Goal: Task Accomplishment & Management: Use online tool/utility

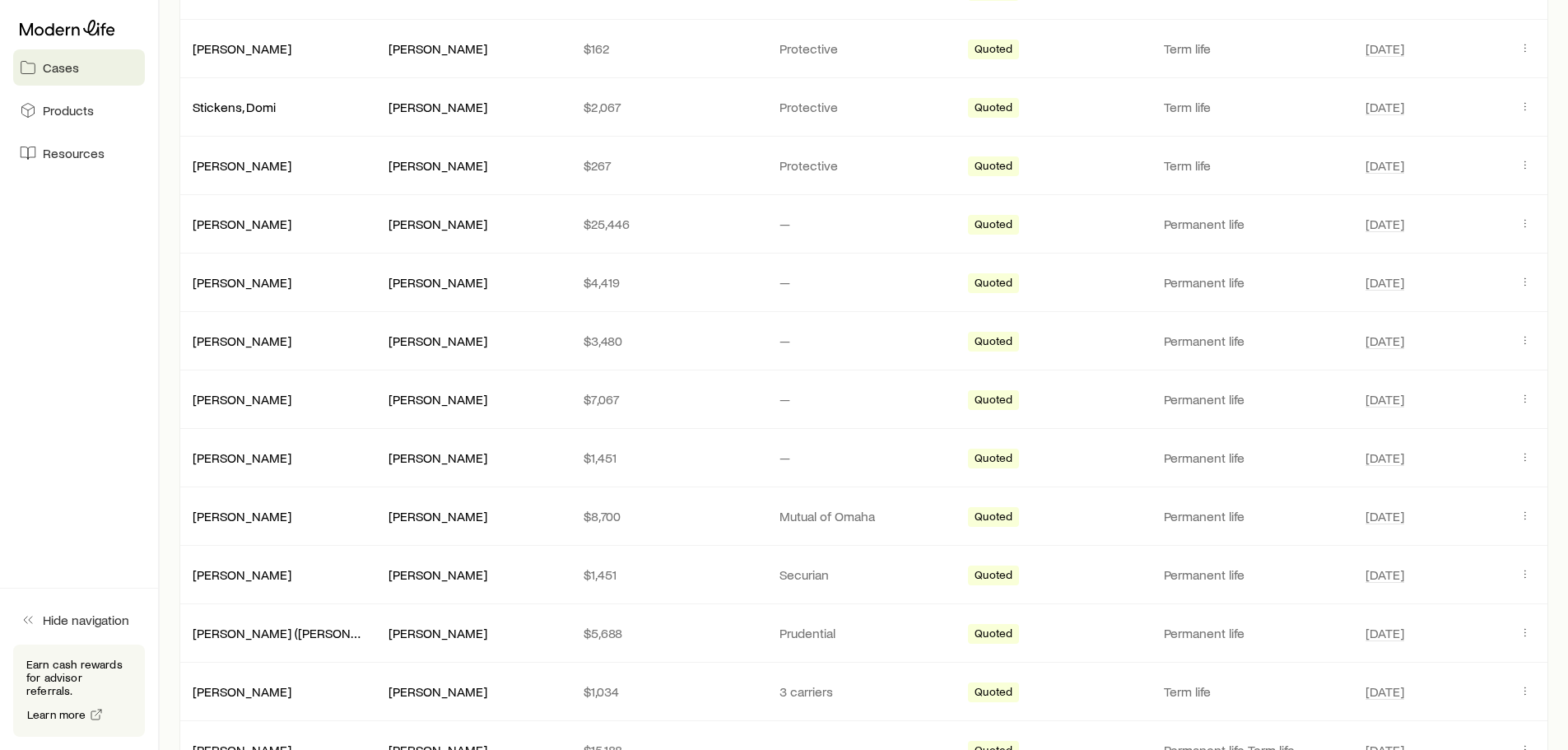
scroll to position [659, 0]
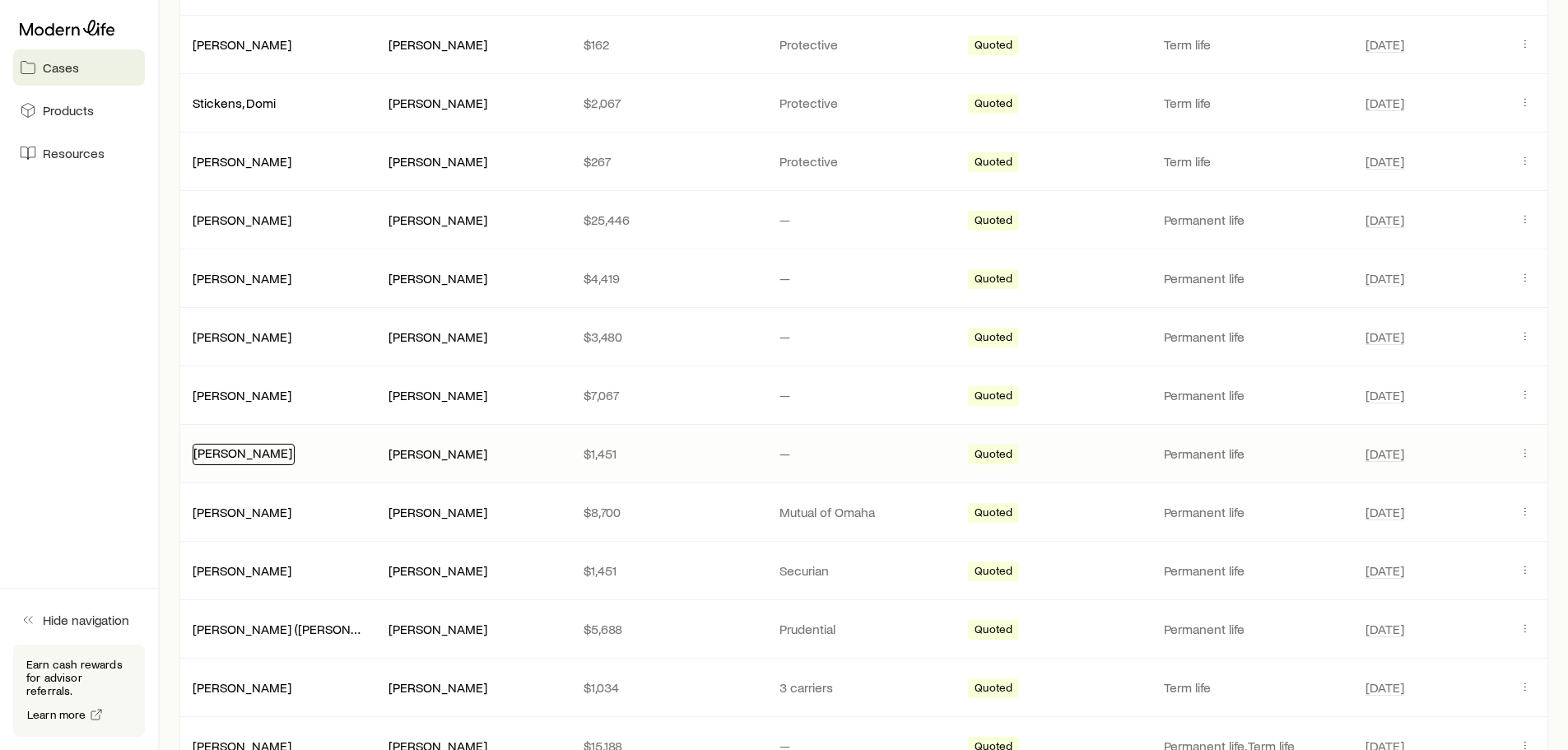
click at [258, 456] on link "[PERSON_NAME]" at bounding box center [243, 452] width 99 height 16
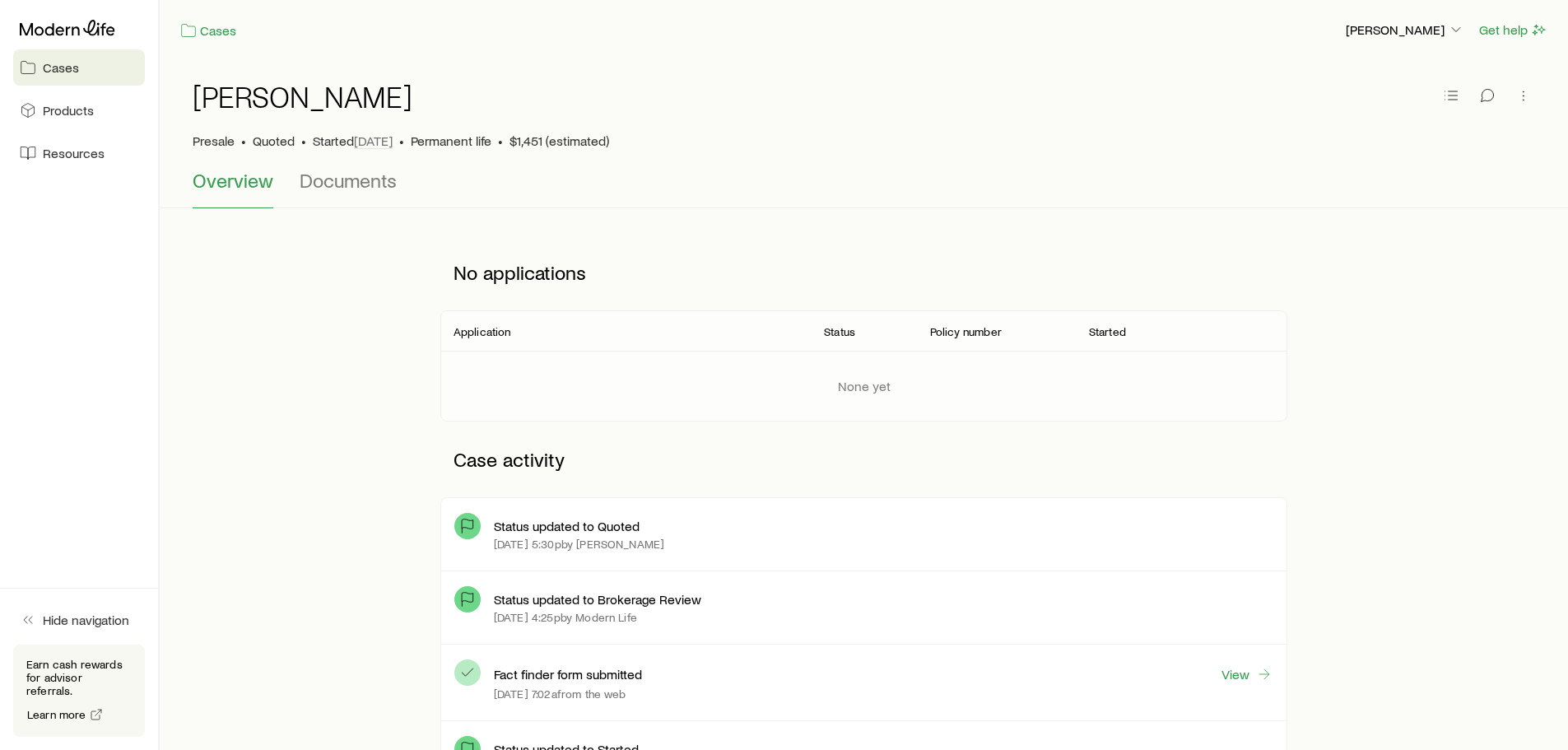
click at [73, 75] on link "Cases" at bounding box center [79, 67] width 131 height 36
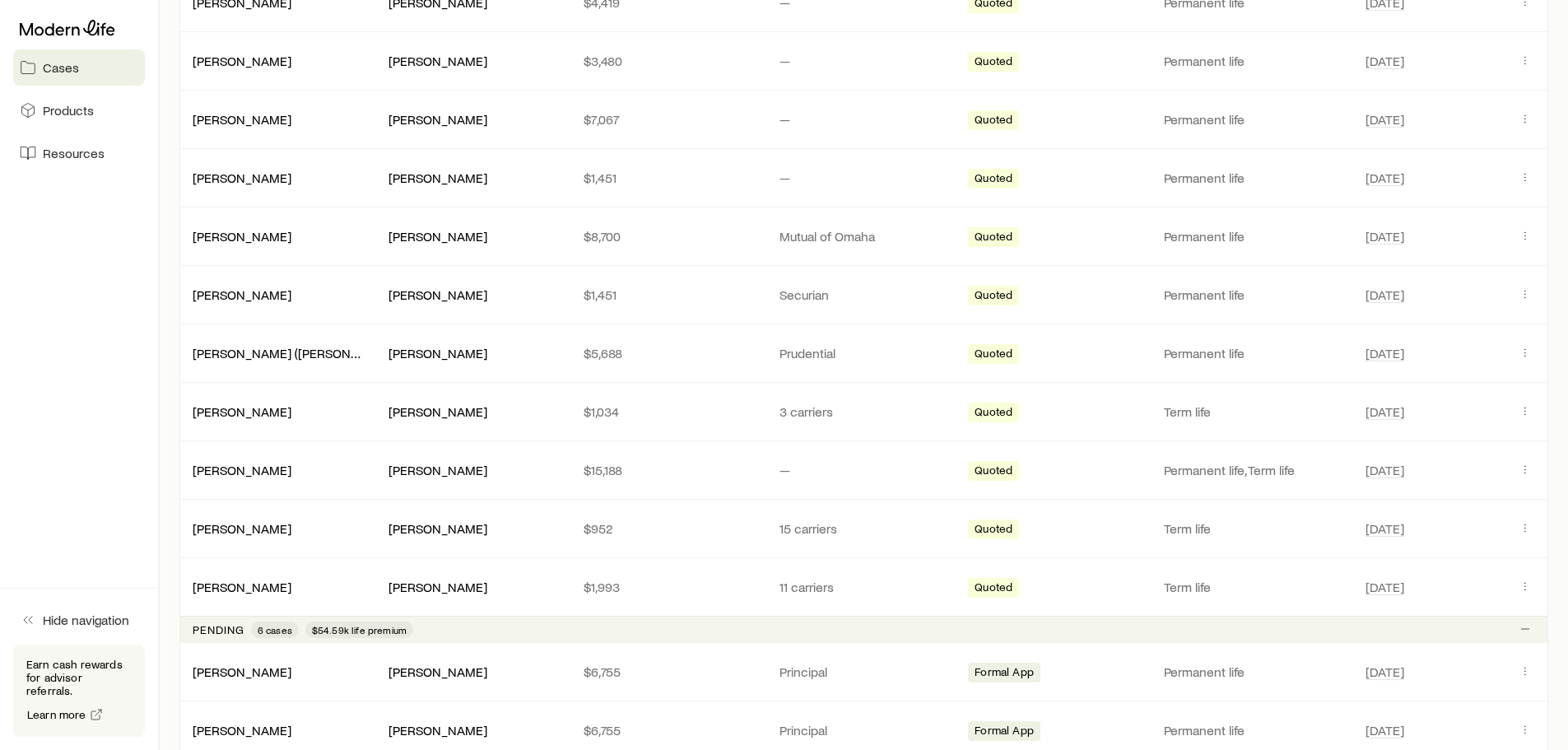
scroll to position [906, 0]
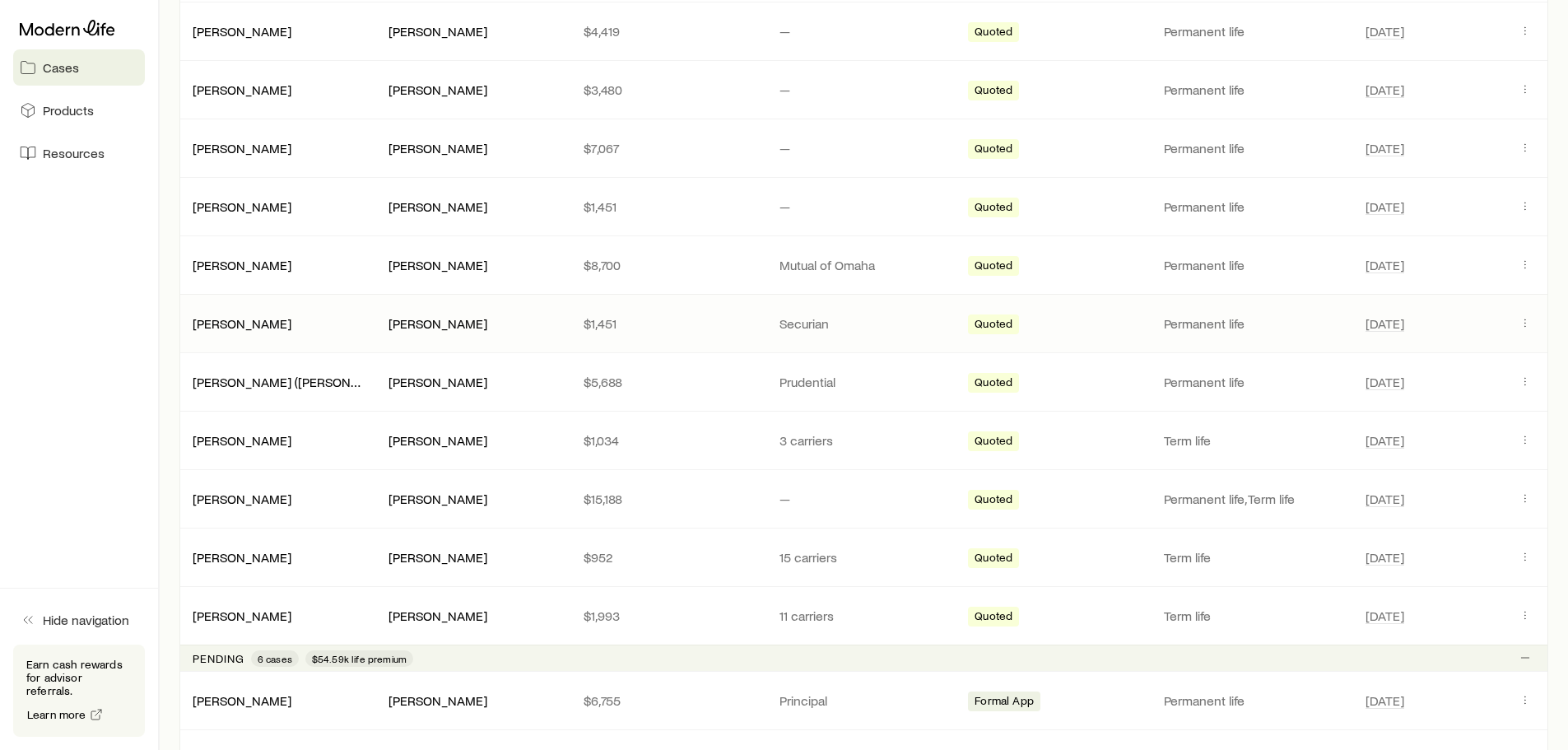
click at [470, 325] on div "[PERSON_NAME]" at bounding box center [473, 324] width 170 height 18
click at [252, 323] on link "[PERSON_NAME]" at bounding box center [243, 322] width 99 height 16
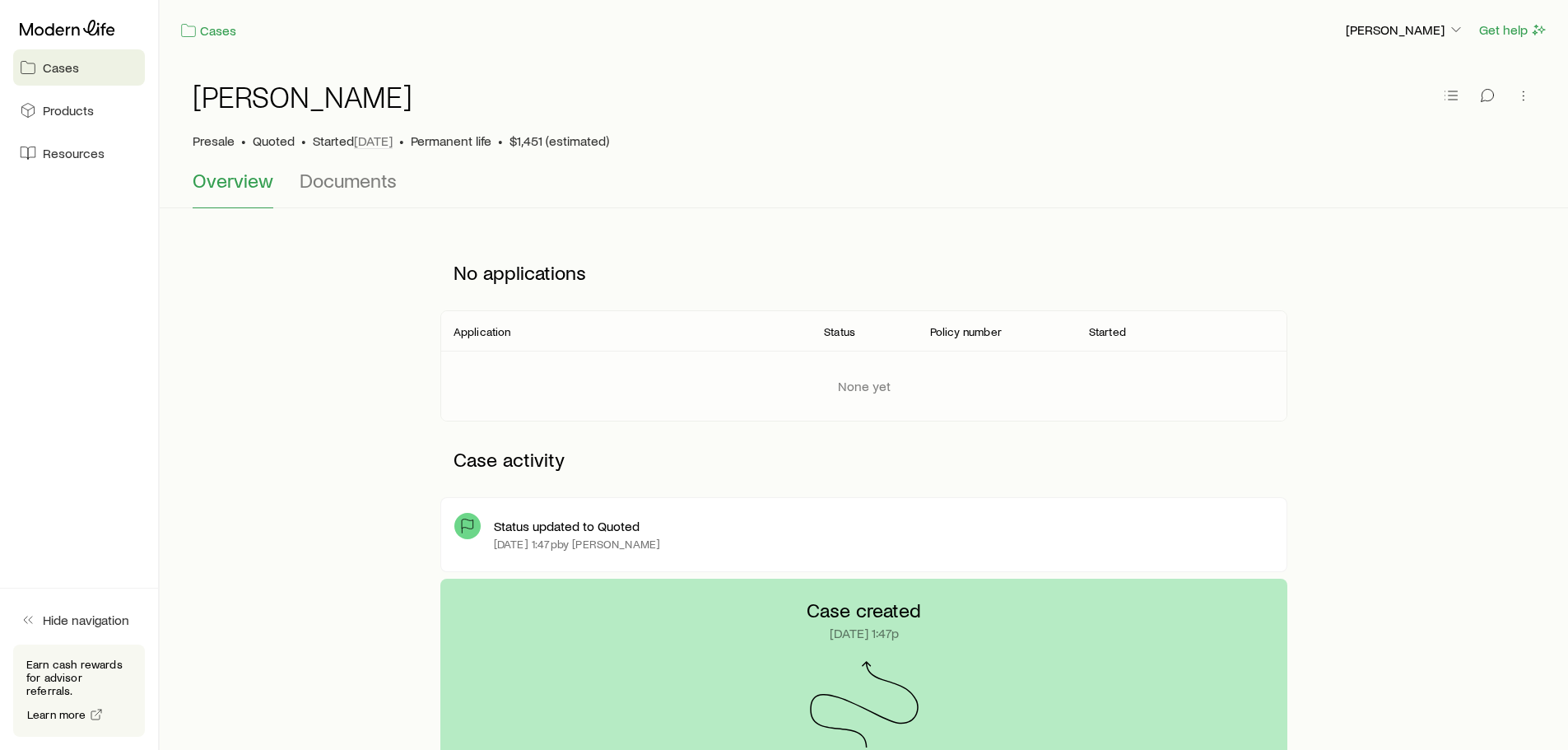
click at [59, 62] on span "Cases" at bounding box center [60, 68] width 36 height 17
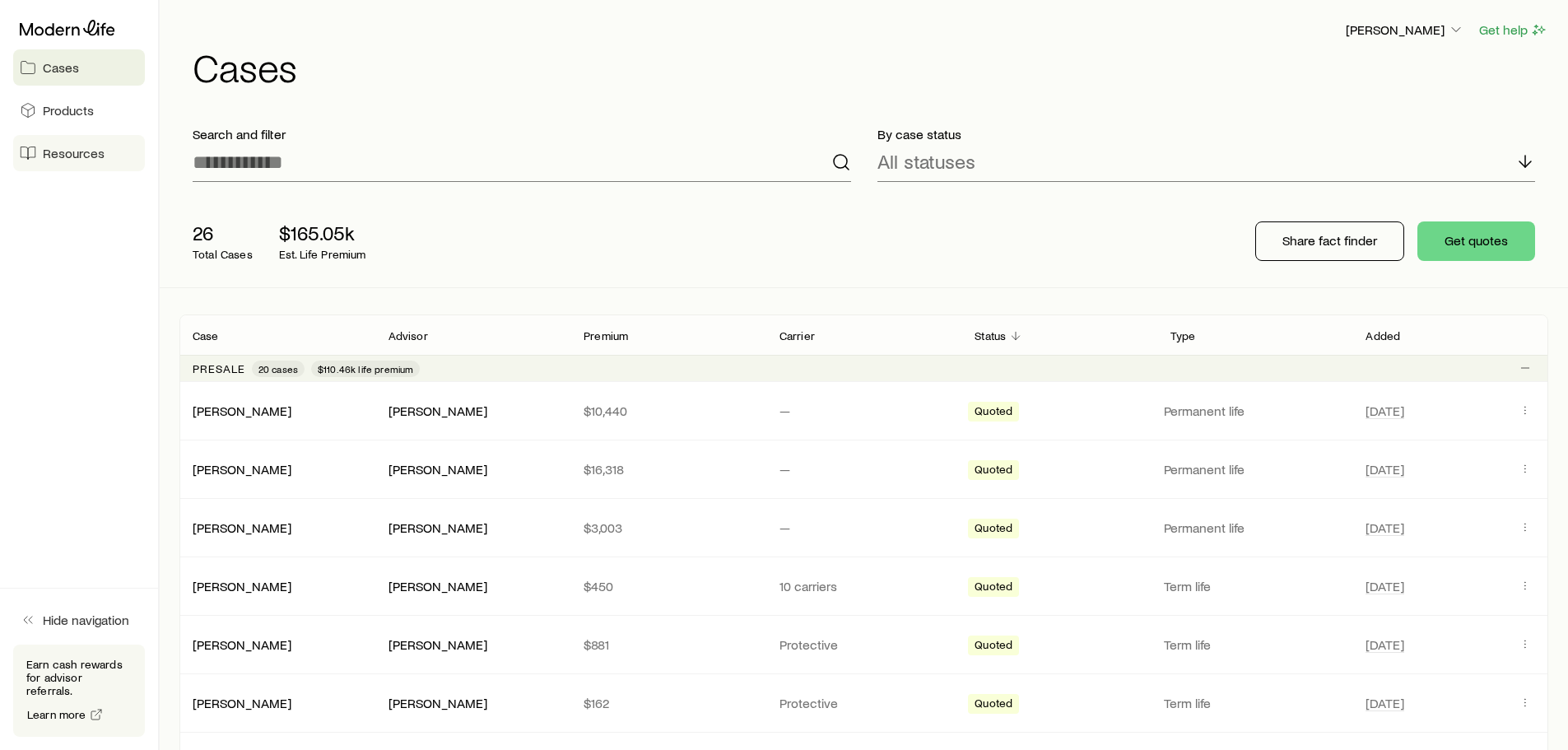
click at [84, 142] on link "Resources" at bounding box center [79, 152] width 131 height 36
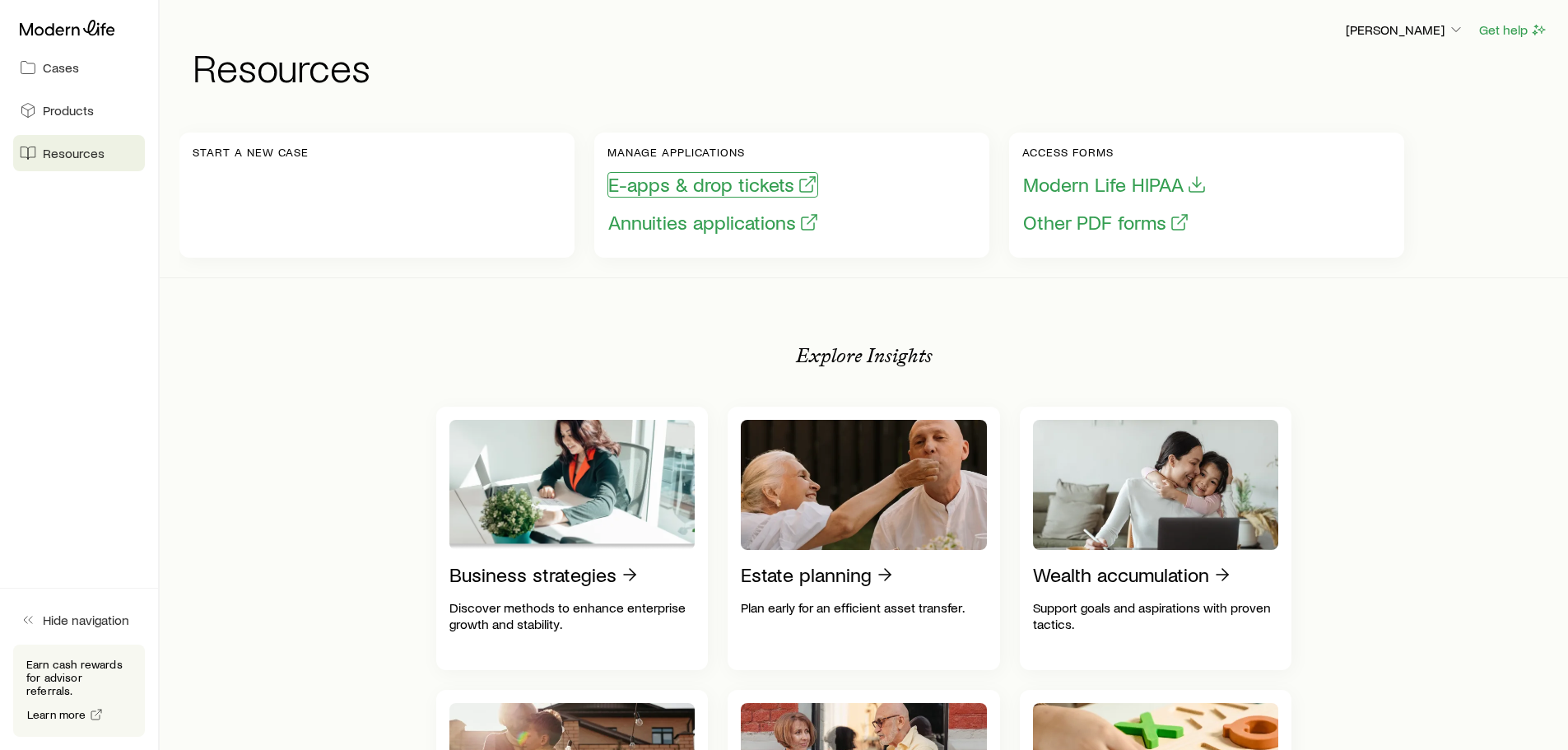
click at [694, 184] on button "E-apps & drop tickets" at bounding box center [713, 185] width 211 height 25
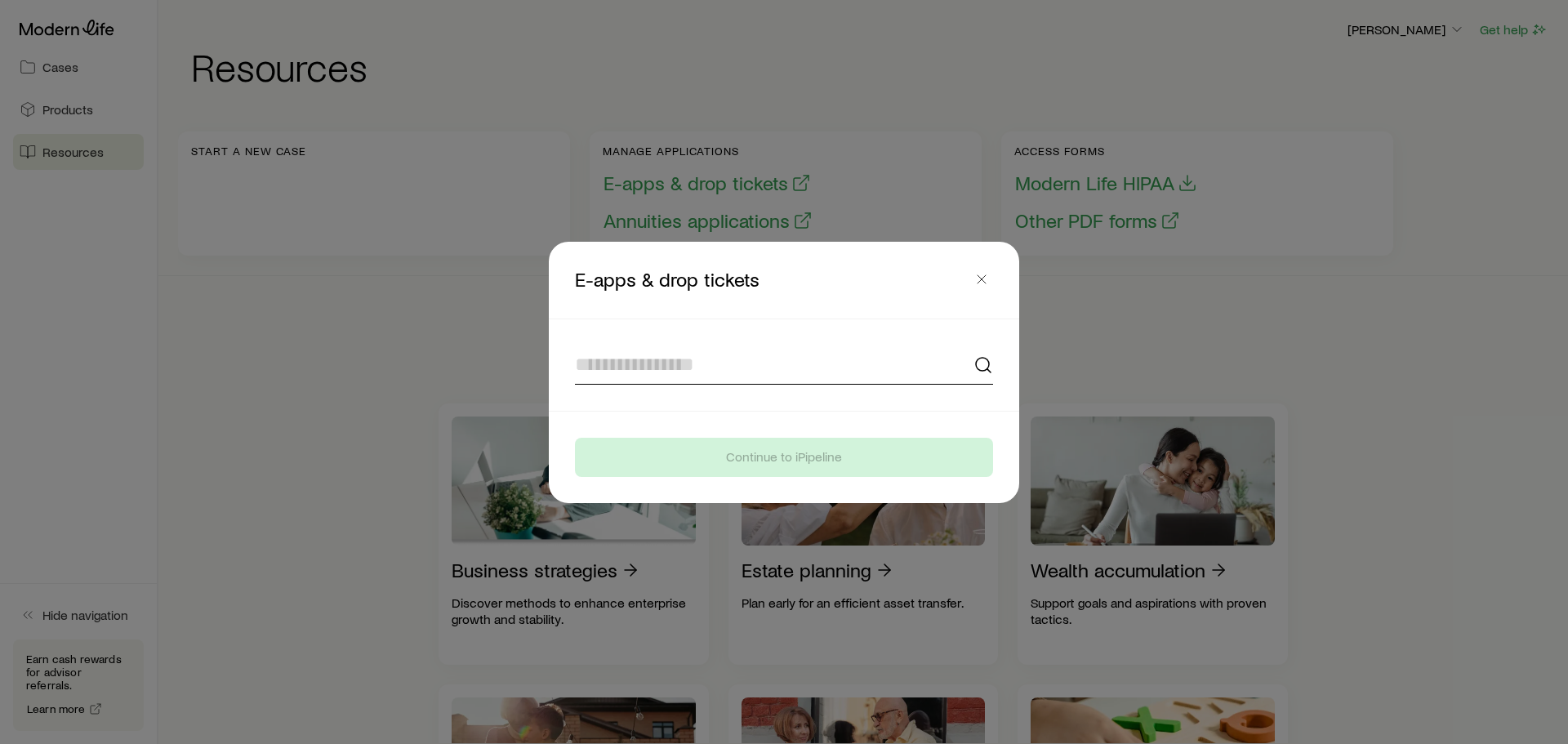
click at [661, 370] on input at bounding box center [784, 365] width 419 height 39
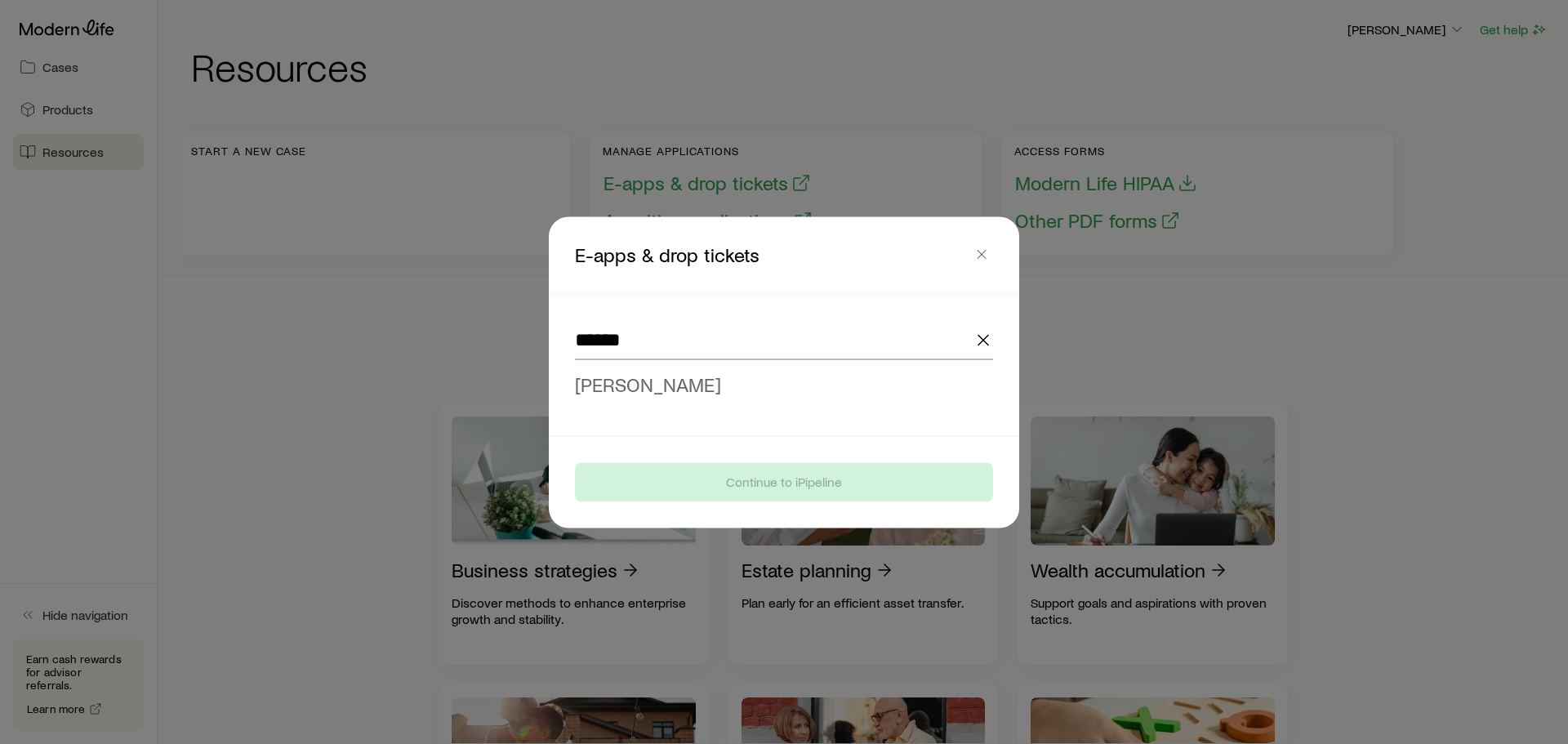
click at [663, 384] on span "[PERSON_NAME]" at bounding box center [648, 383] width 146 height 24
type input "**********"
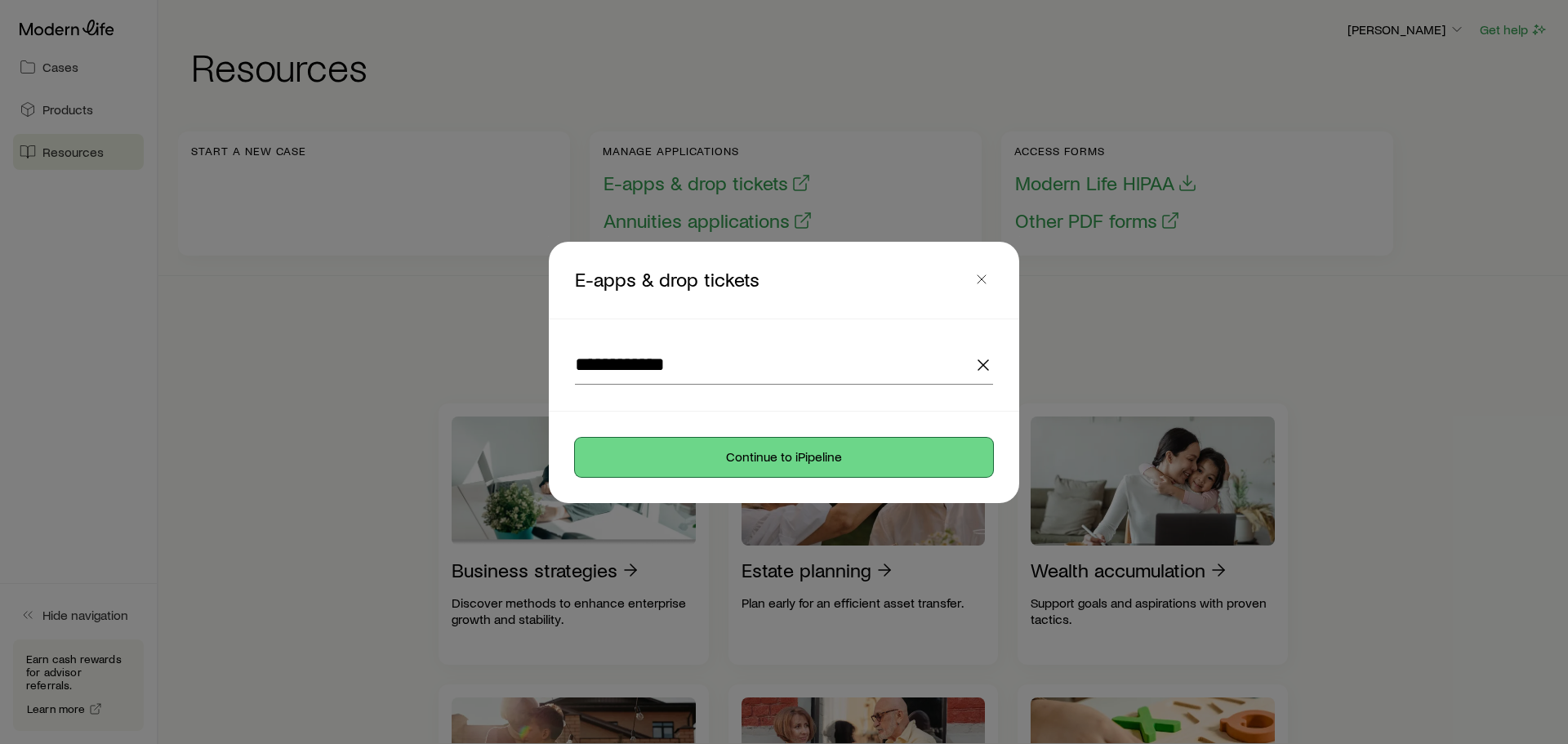
click at [706, 454] on button "Continue to iPipeline" at bounding box center [784, 457] width 419 height 39
